Goal: Task Accomplishment & Management: Manage account settings

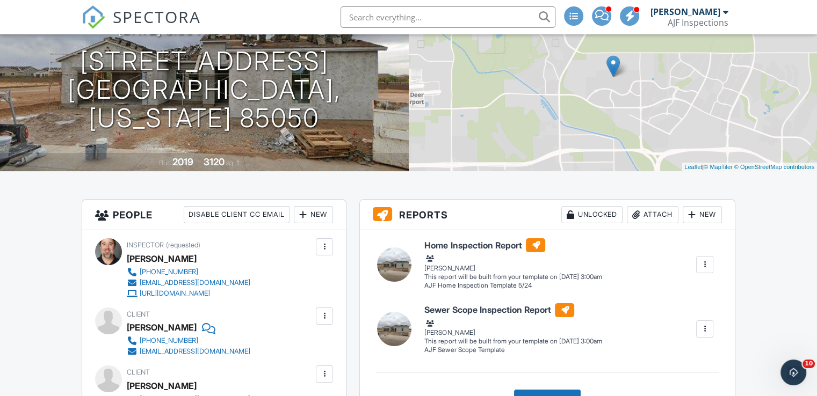
scroll to position [165, 0]
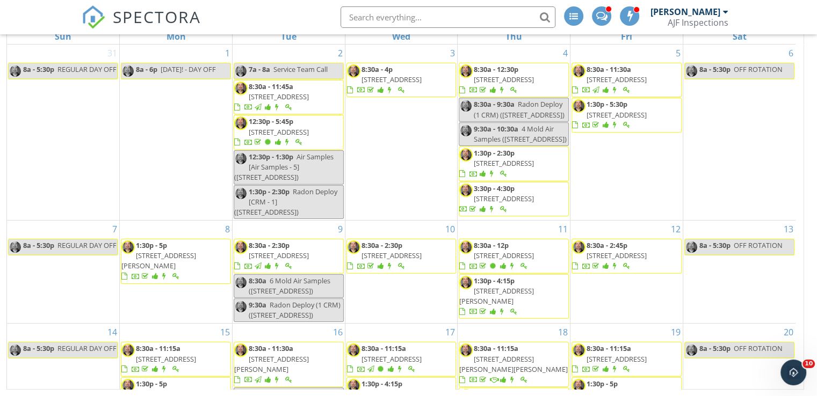
scroll to position [230, 0]
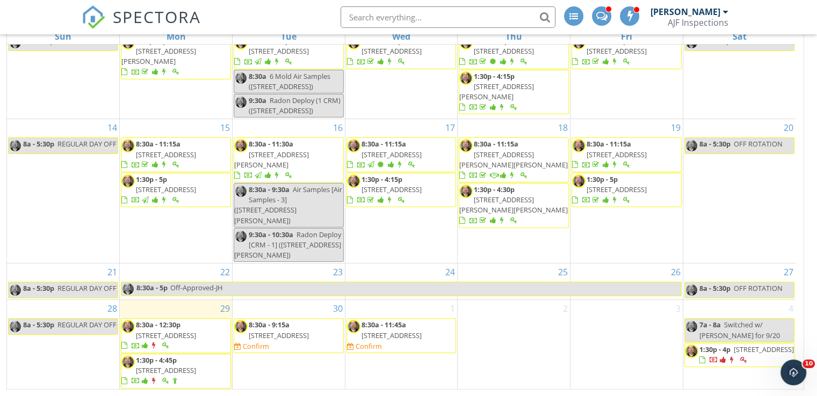
scroll to position [230, 0]
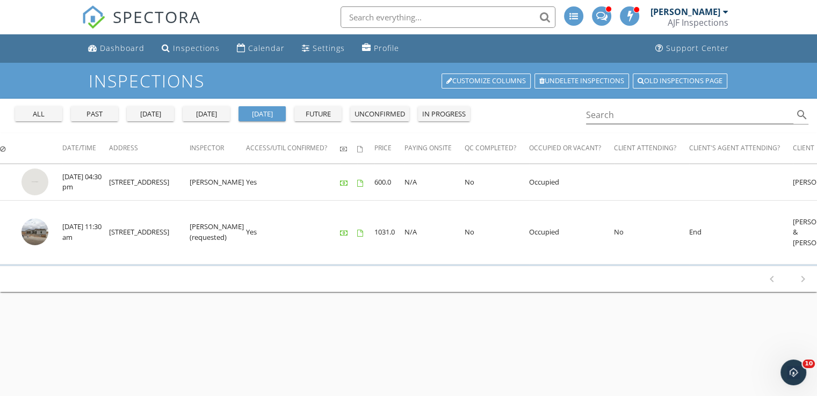
click at [214, 112] on div "today" at bounding box center [206, 114] width 39 height 11
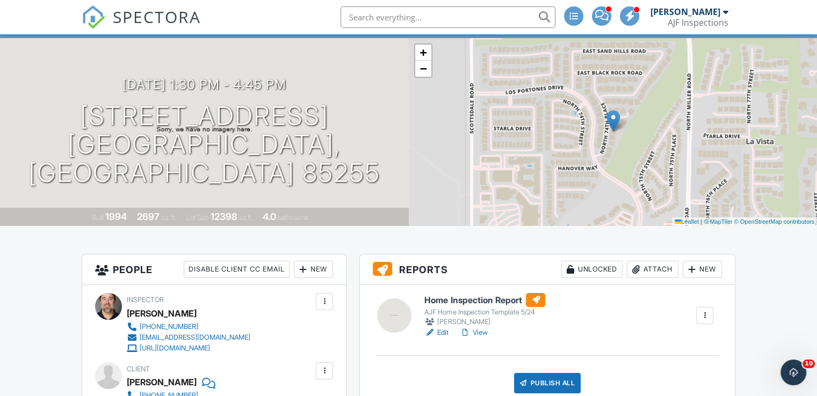
scroll to position [12, 0]
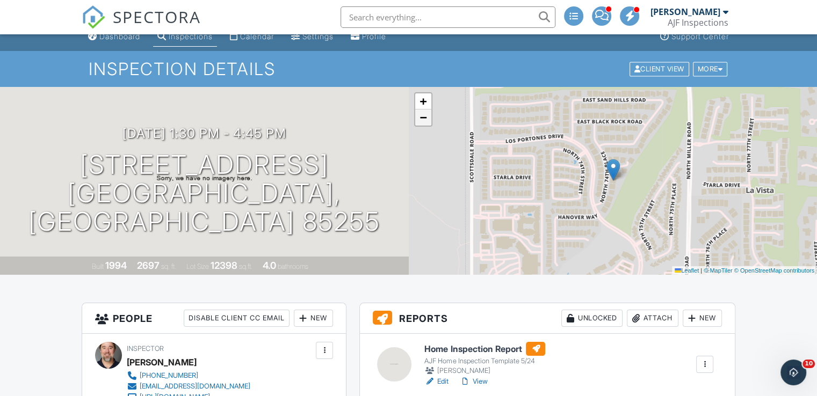
click at [425, 122] on span "−" at bounding box center [422, 117] width 7 height 13
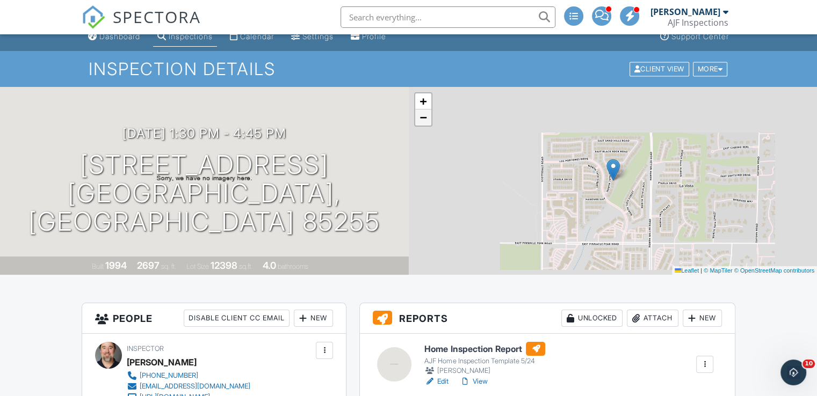
click at [425, 122] on span "−" at bounding box center [422, 117] width 7 height 13
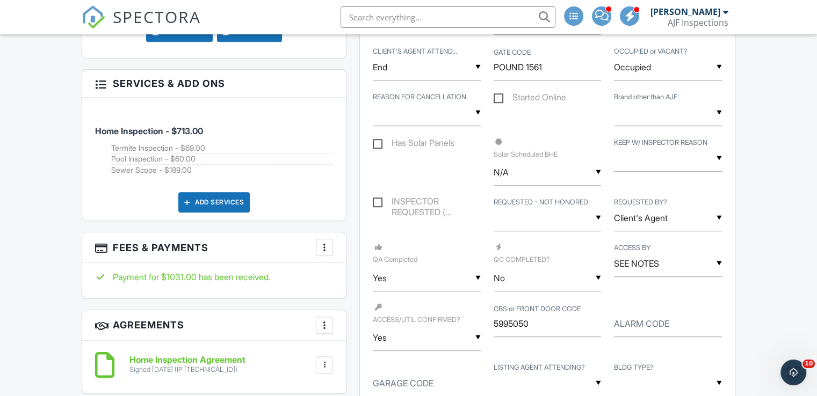
scroll to position [823, 0]
